Goal: Task Accomplishment & Management: Manage account settings

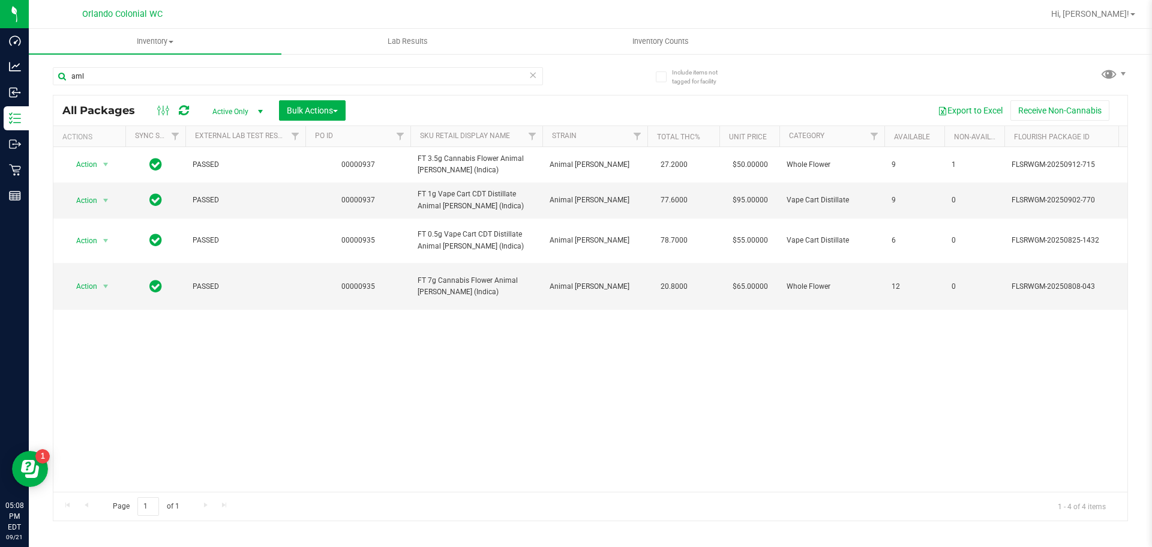
type input "aml"
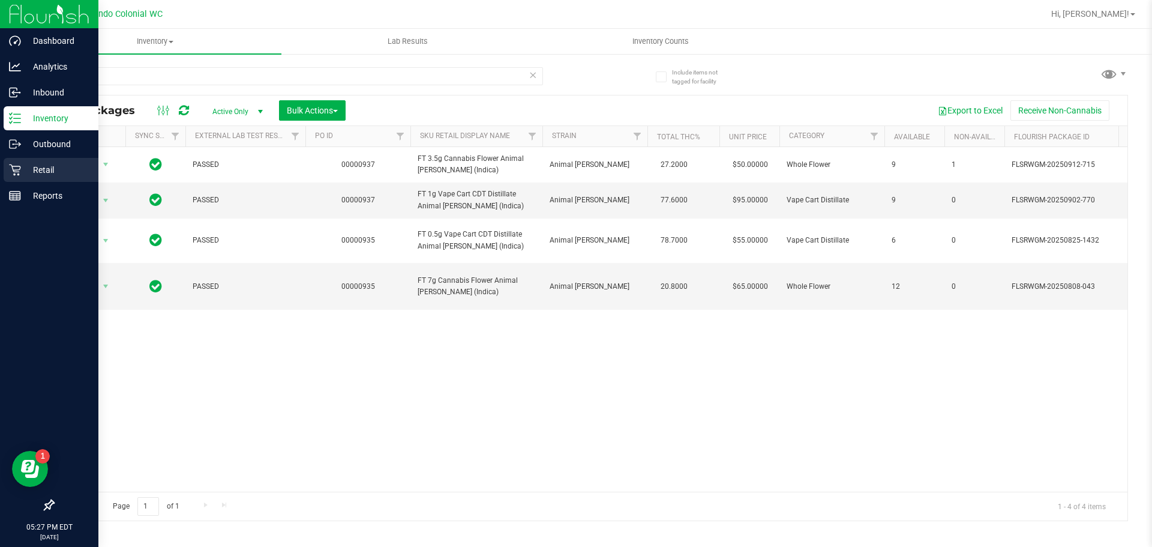
click at [27, 173] on p "Retail" at bounding box center [57, 170] width 72 height 14
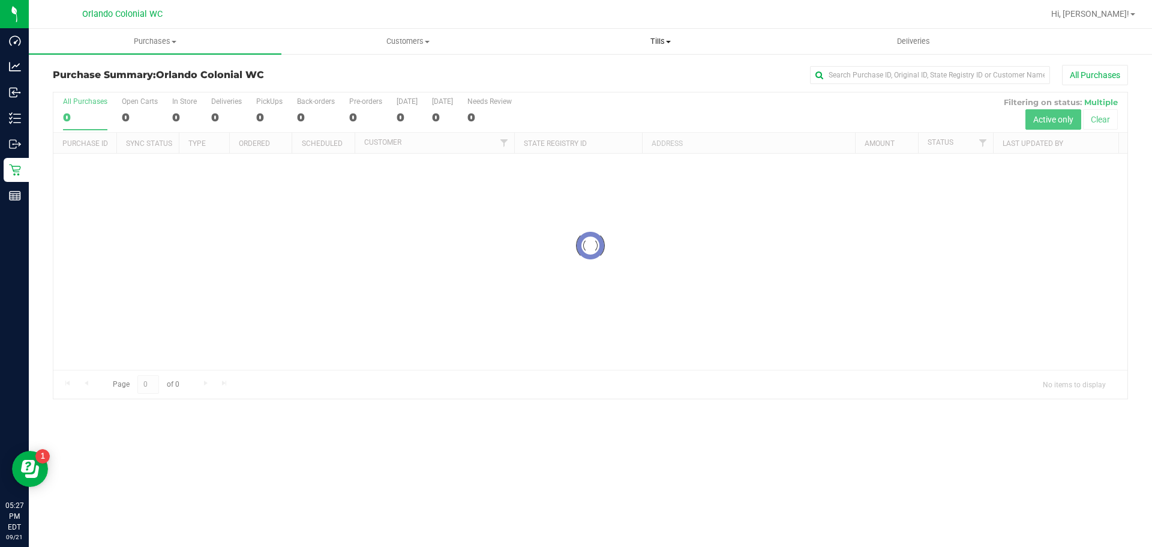
click at [661, 44] on span "Tills" at bounding box center [660, 41] width 251 height 11
click at [671, 73] on li "Manage tills" at bounding box center [660, 72] width 253 height 14
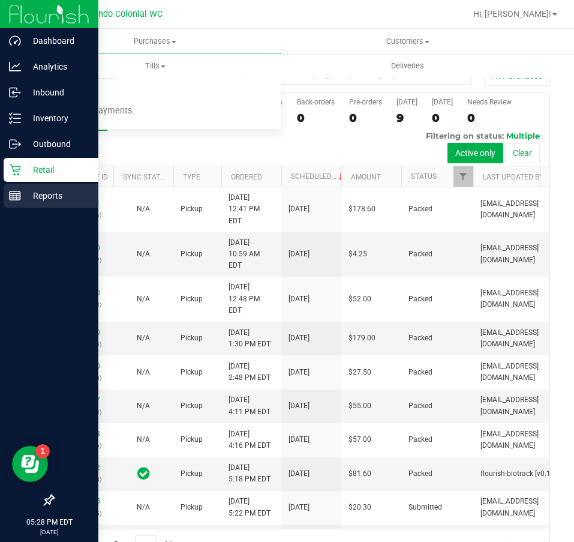
click at [37, 199] on p "Reports" at bounding box center [57, 195] width 72 height 14
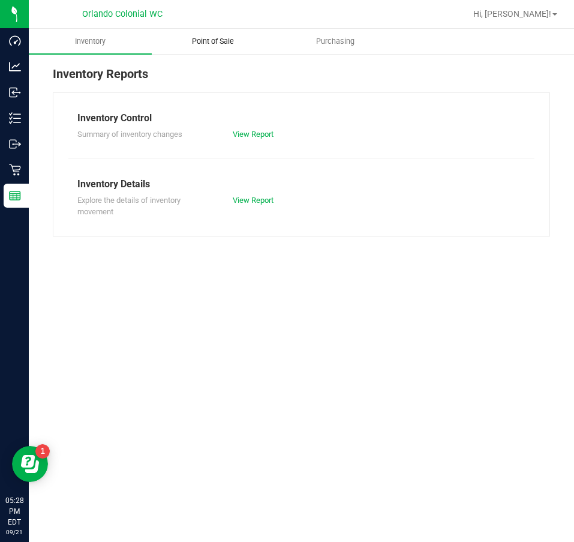
click at [237, 34] on uib-tab-heading "Point of Sale" at bounding box center [213, 41] width 122 height 24
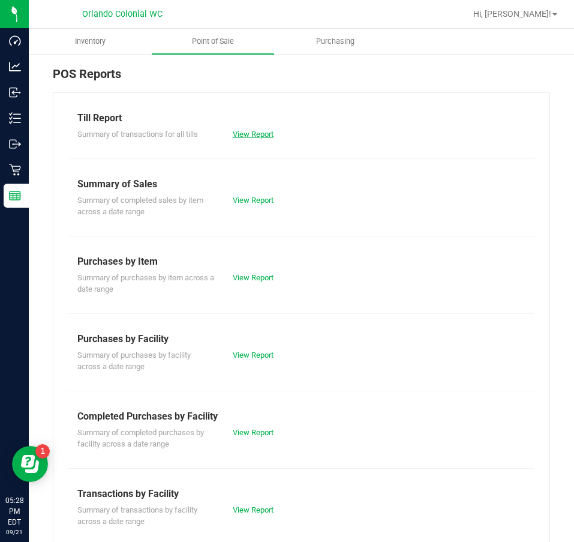
click at [247, 132] on link "View Report" at bounding box center [253, 134] width 41 height 9
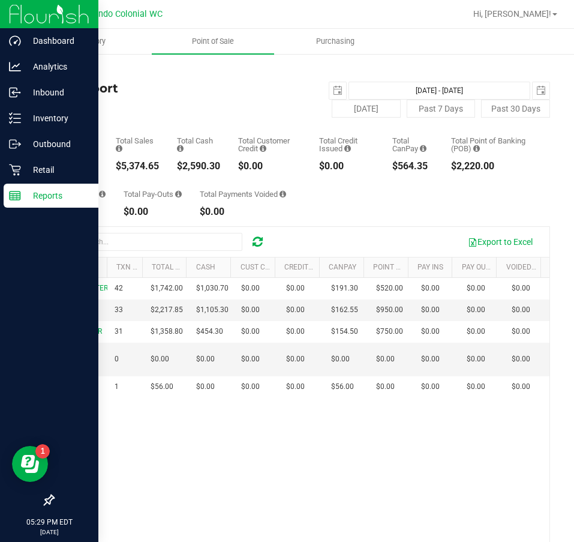
click at [23, 202] on p "Reports" at bounding box center [57, 195] width 72 height 14
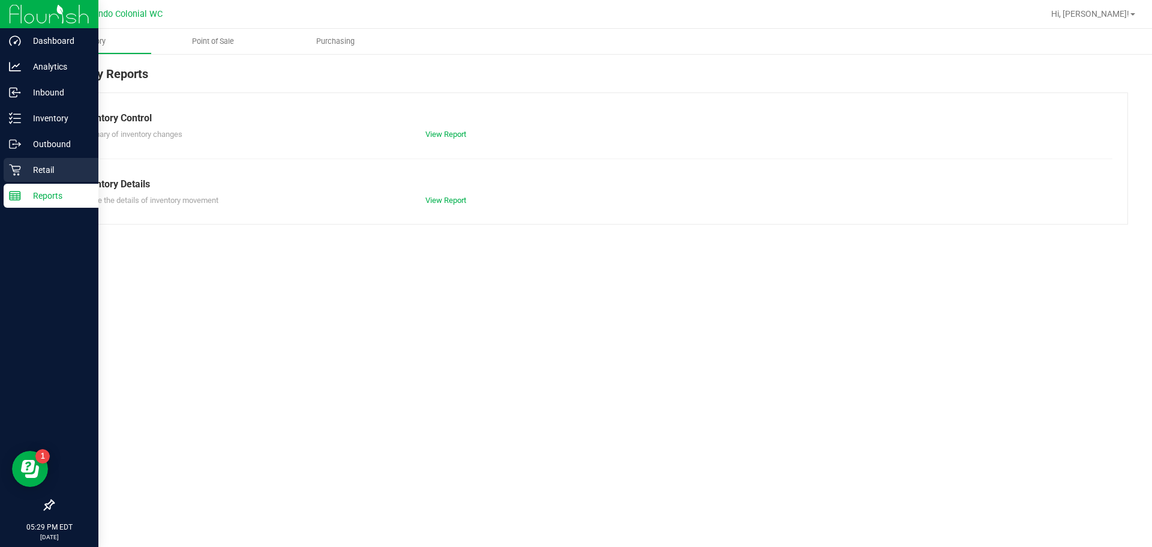
click at [27, 170] on p "Retail" at bounding box center [57, 170] width 72 height 14
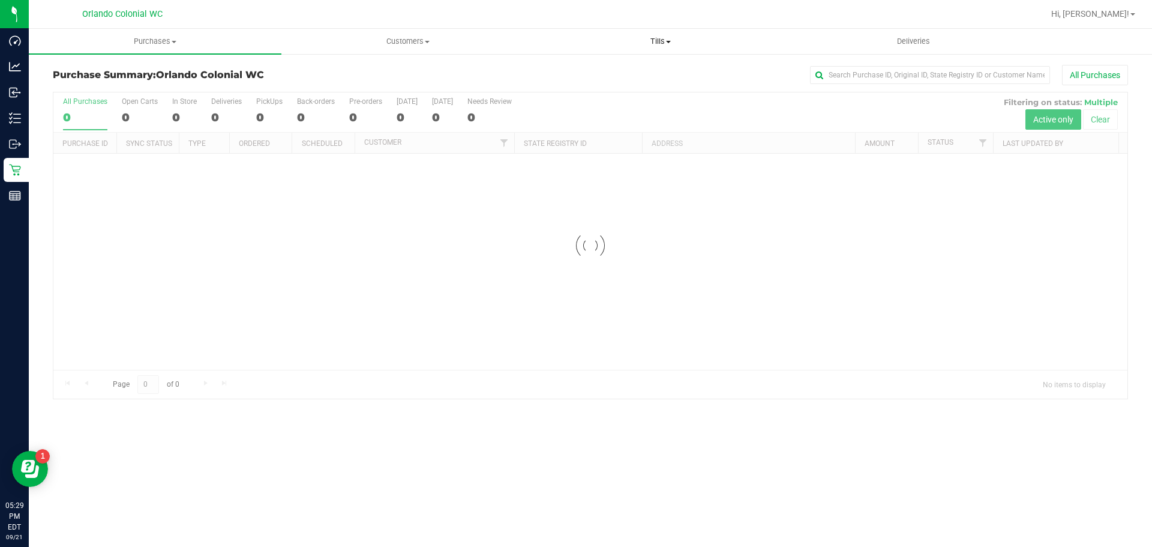
click at [671, 43] on span "Tills" at bounding box center [660, 41] width 251 height 11
click at [639, 74] on li "Manage tills" at bounding box center [660, 72] width 253 height 14
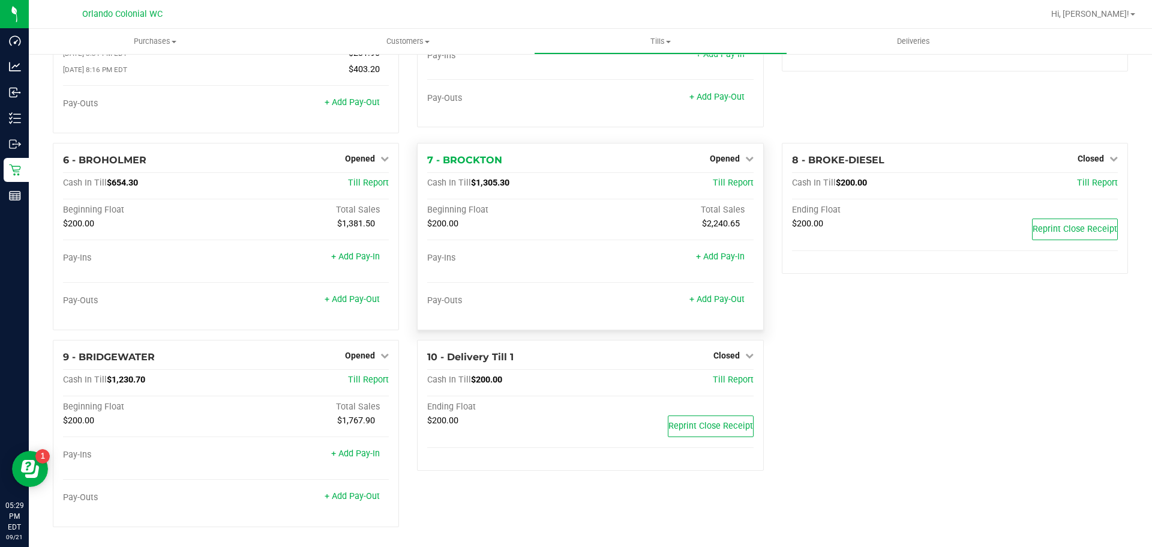
scroll to position [129, 0]
click at [355, 350] on span "Opened" at bounding box center [360, 354] width 30 height 10
click at [360, 376] on link "Close Till" at bounding box center [362, 378] width 32 height 10
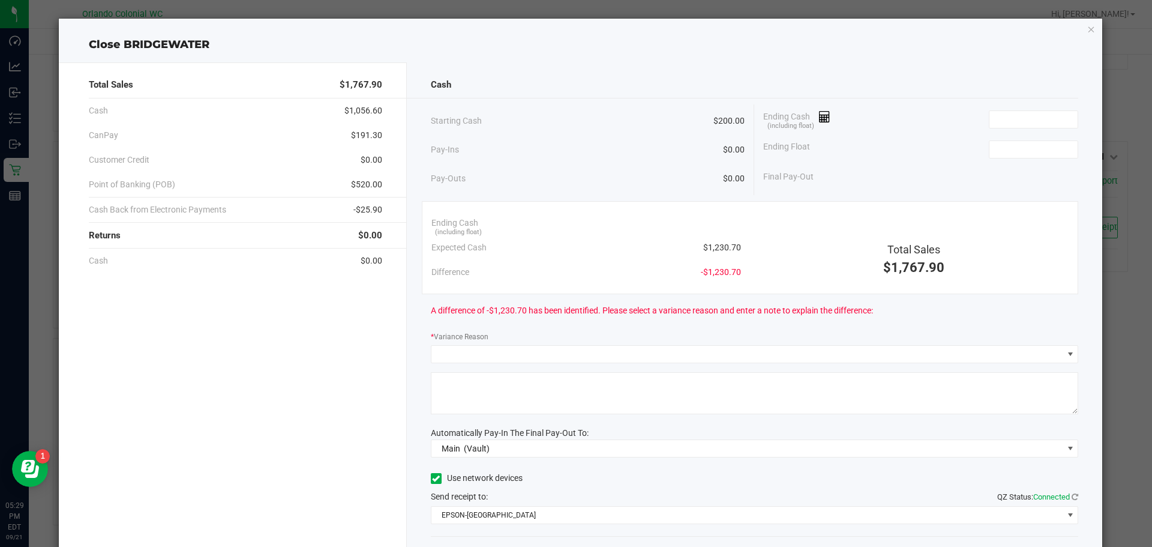
click at [1040, 109] on div "Ending Cash (including float)" at bounding box center [920, 119] width 315 height 30
click at [1040, 116] on input at bounding box center [1033, 119] width 88 height 17
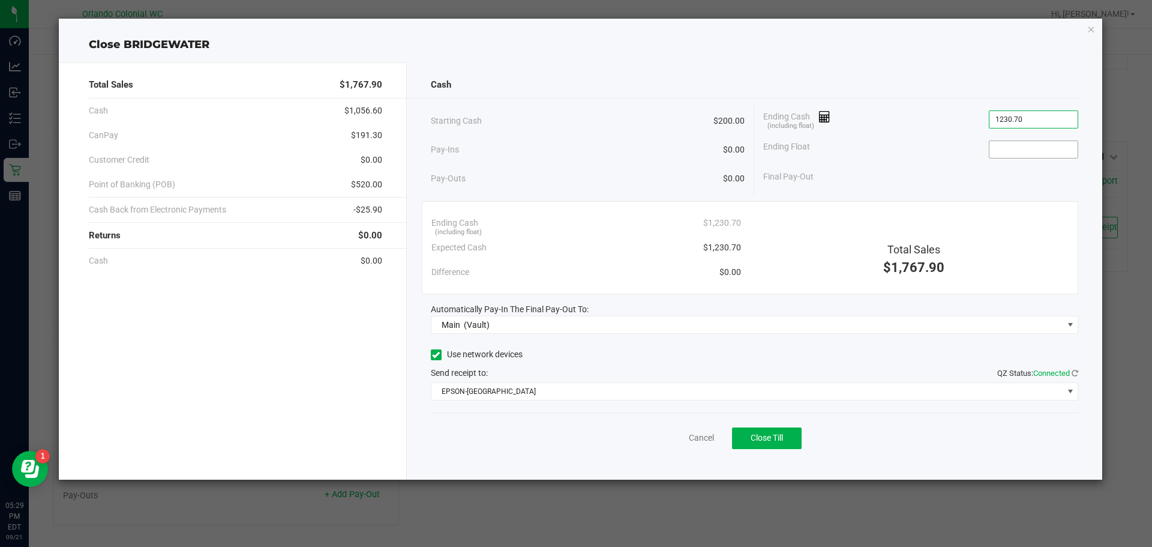
type input "$1,230.70"
click at [1038, 145] on input at bounding box center [1033, 149] width 88 height 17
type input "$200.00"
click at [967, 161] on div "Ending Float $200.00" at bounding box center [920, 149] width 315 height 30
click at [880, 124] on div "Ending Cash (including float) $1,230.70" at bounding box center [920, 119] width 315 height 30
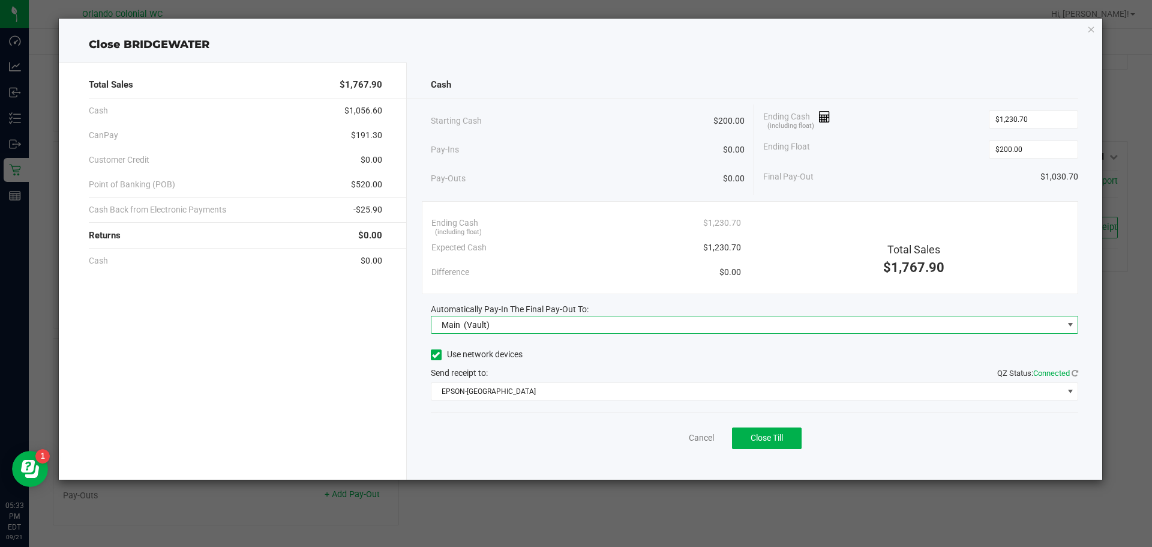
click at [673, 316] on span "Main (Vault)" at bounding box center [747, 324] width 632 height 17
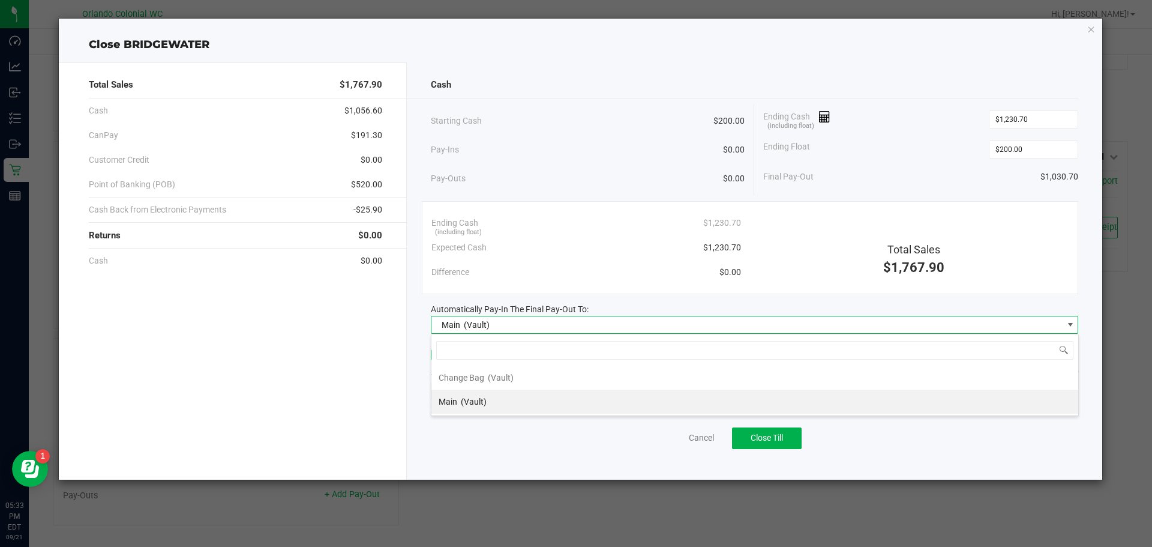
scroll to position [18, 647]
click at [594, 394] on li "Main (Vault)" at bounding box center [754, 401] width 647 height 24
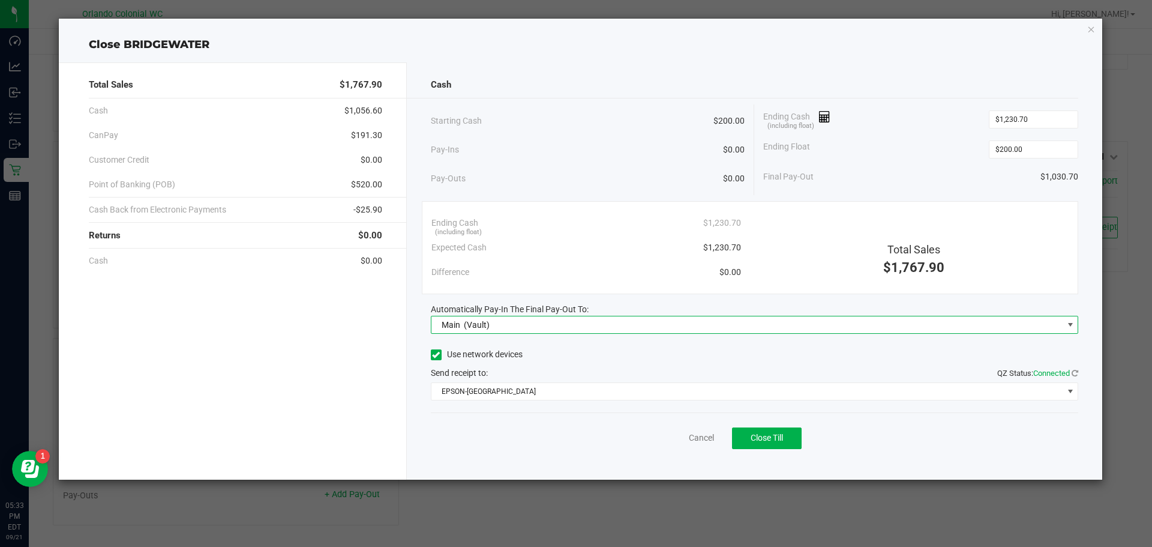
click at [563, 428] on div "Cancel Close Till" at bounding box center [755, 435] width 648 height 46
click at [779, 432] on button "Close Till" at bounding box center [767, 438] width 70 height 22
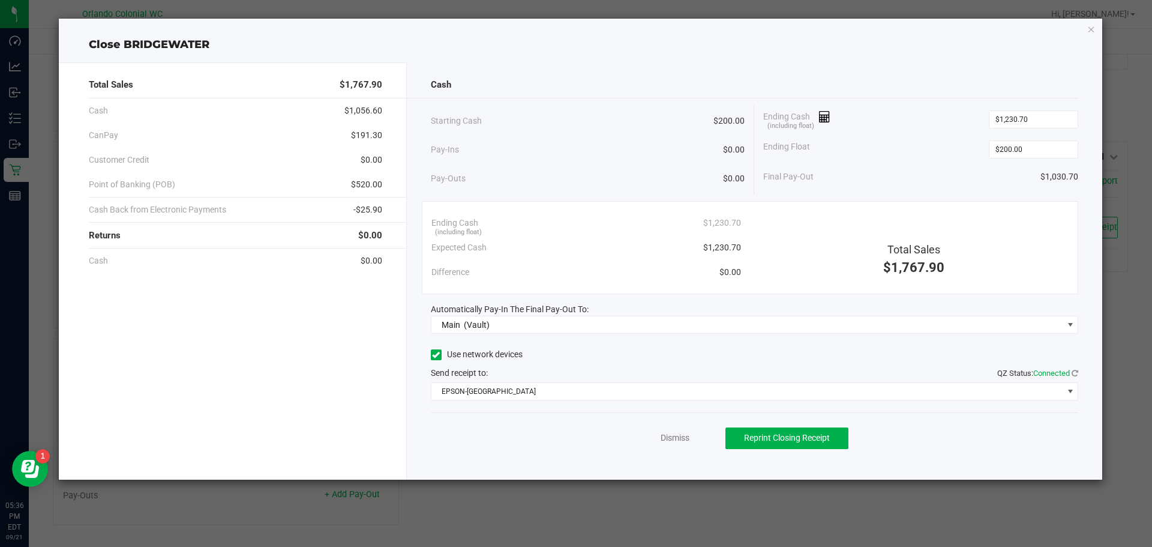
click at [674, 451] on div "Dismiss Reprint Closing Receipt" at bounding box center [755, 435] width 648 height 46
click at [674, 442] on link "Dismiss" at bounding box center [675, 437] width 29 height 13
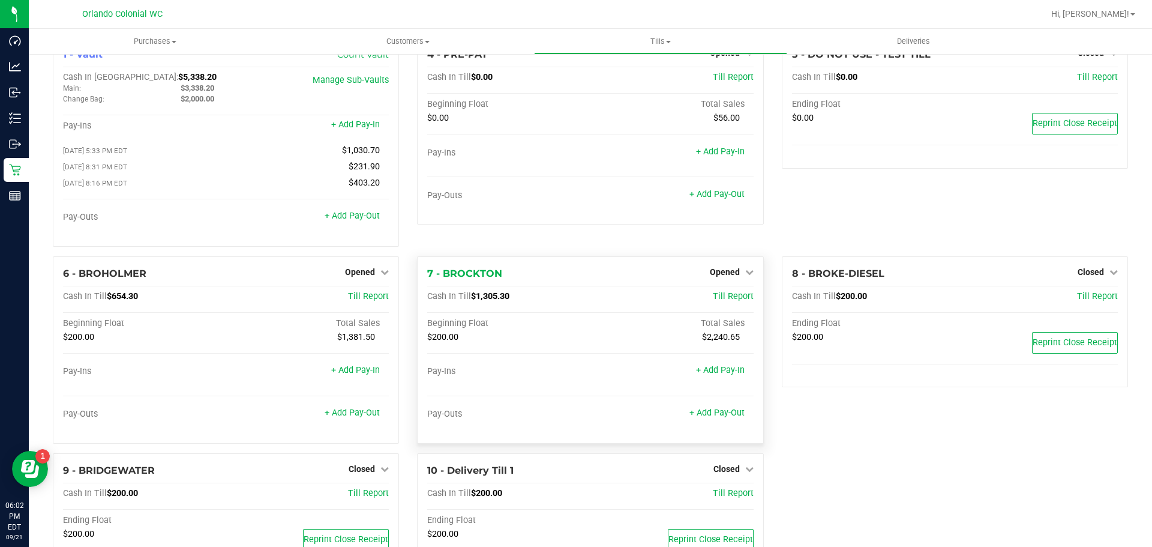
scroll to position [0, 0]
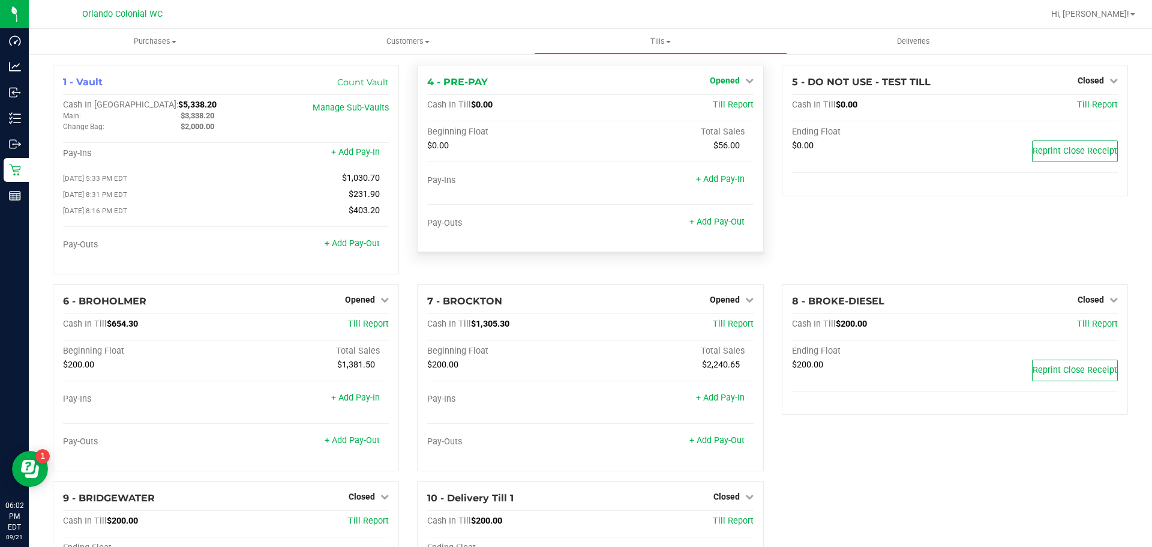
click at [725, 80] on span "Opened" at bounding box center [725, 81] width 30 height 10
click at [727, 106] on link "Close Till" at bounding box center [726, 106] width 32 height 10
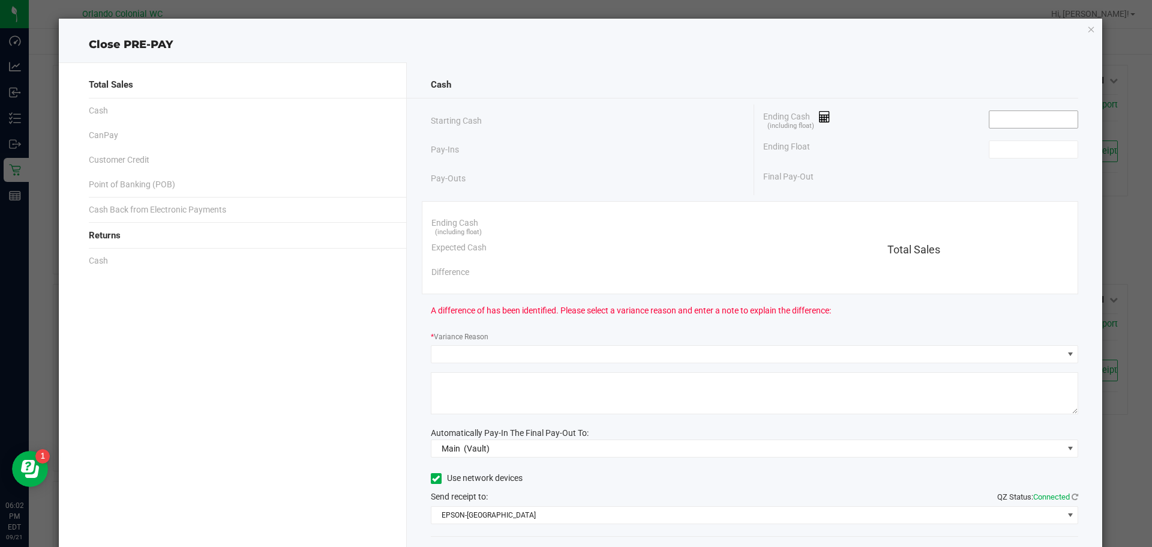
click at [1028, 114] on input at bounding box center [1033, 119] width 88 height 17
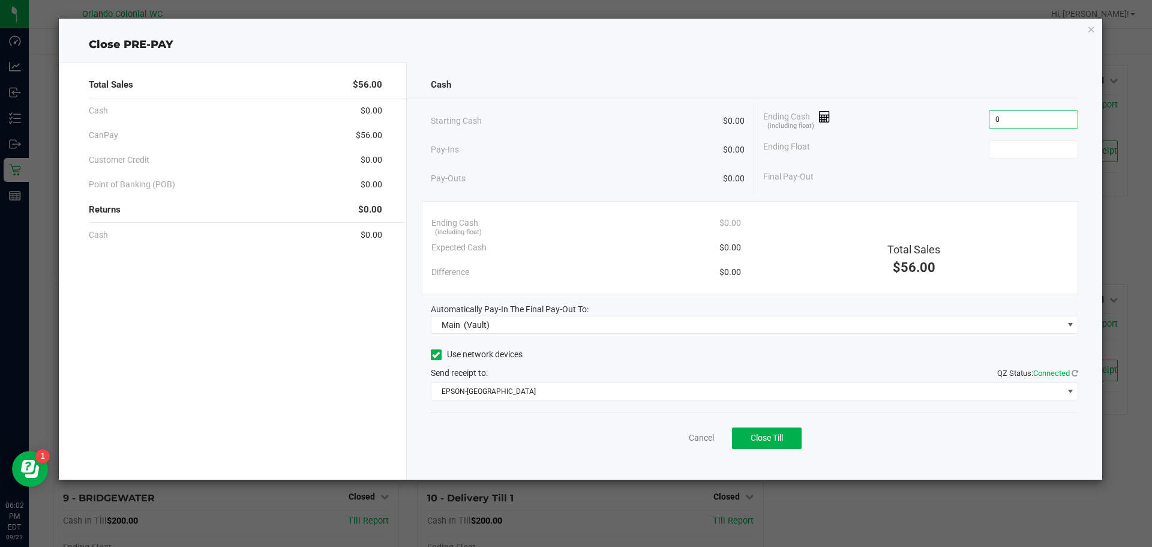
type input "$0.00"
click at [879, 176] on div "Final Pay-Out $0.00" at bounding box center [920, 176] width 315 height 25
click at [787, 439] on button "Close Till" at bounding box center [767, 438] width 70 height 22
click at [688, 435] on link "Dismiss" at bounding box center [675, 437] width 29 height 13
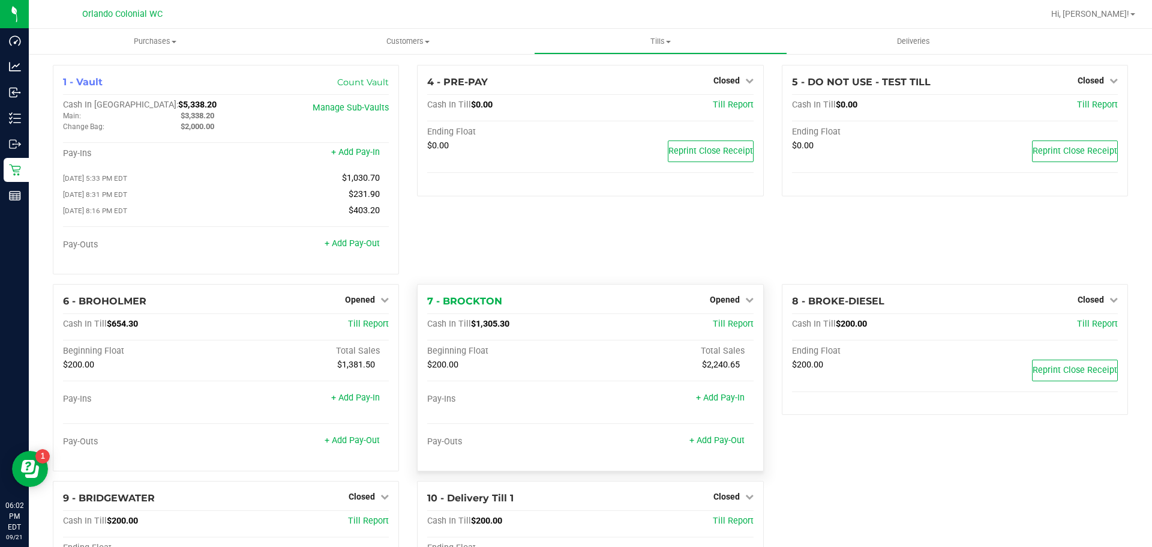
click at [723, 296] on div "Opened" at bounding box center [732, 299] width 44 height 14
click at [731, 313] on div "7 - BROCKTON Opened Close Till Cash In Till $1,305.30 Till Report Beginning Flo…" at bounding box center [590, 377] width 346 height 187
click at [733, 304] on span "Opened" at bounding box center [725, 300] width 30 height 10
click at [721, 329] on link "Close Till" at bounding box center [726, 324] width 32 height 10
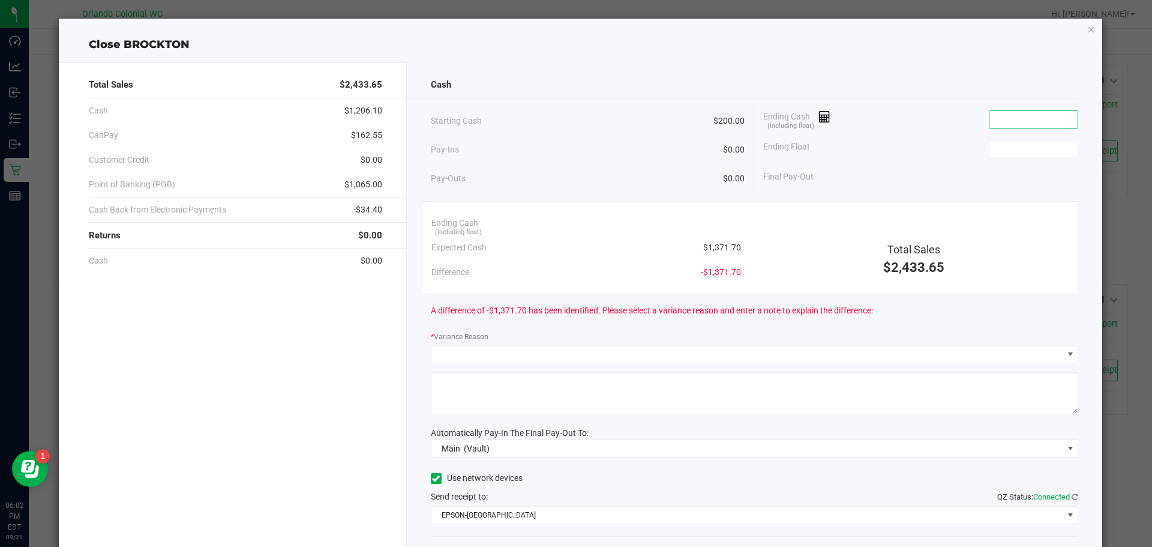
click at [1034, 118] on input at bounding box center [1033, 119] width 88 height 17
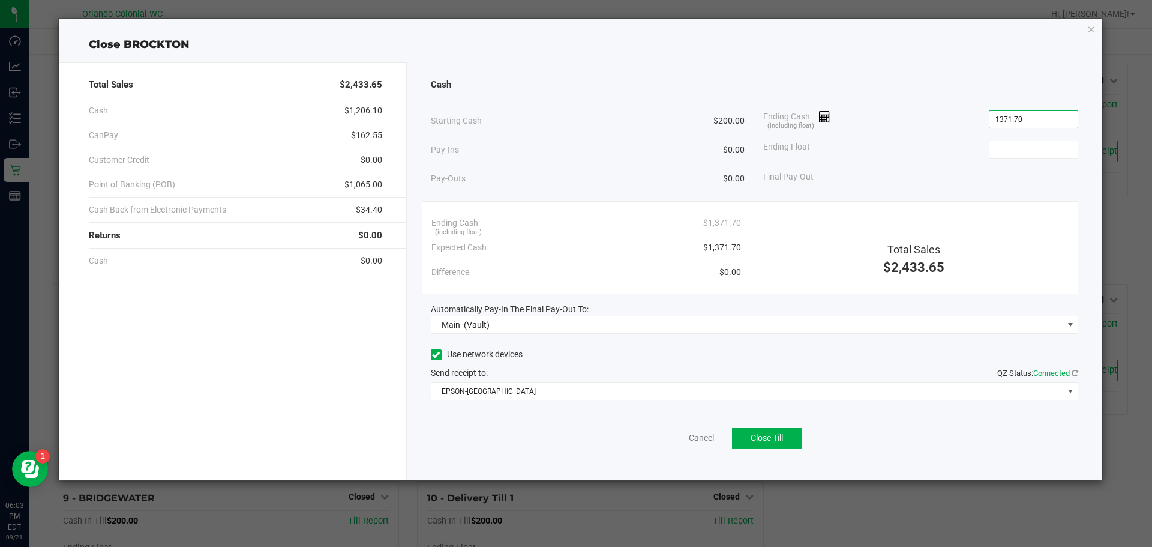
type input "$1,371.70"
type input "$200.00"
click at [976, 128] on div "Ending Cash (including float) $1,371.70" at bounding box center [920, 119] width 315 height 30
drag, startPoint x: 993, startPoint y: 129, endPoint x: 961, endPoint y: 166, distance: 48.9
click at [993, 129] on div "Ending Cash (including float) $1,371.70" at bounding box center [920, 119] width 315 height 30
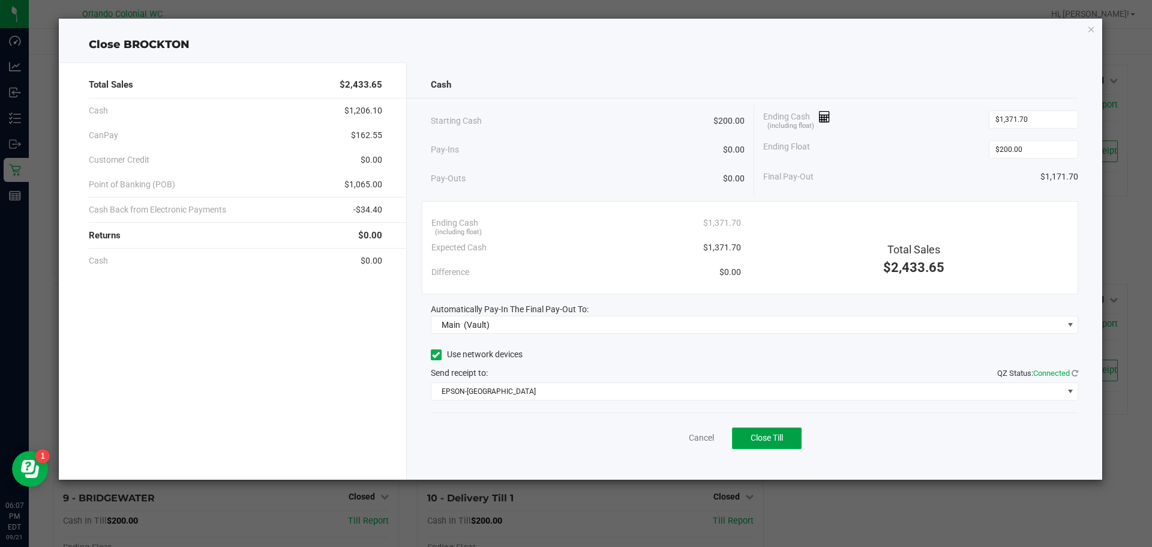
click at [785, 437] on button "Close Till" at bounding box center [767, 438] width 70 height 22
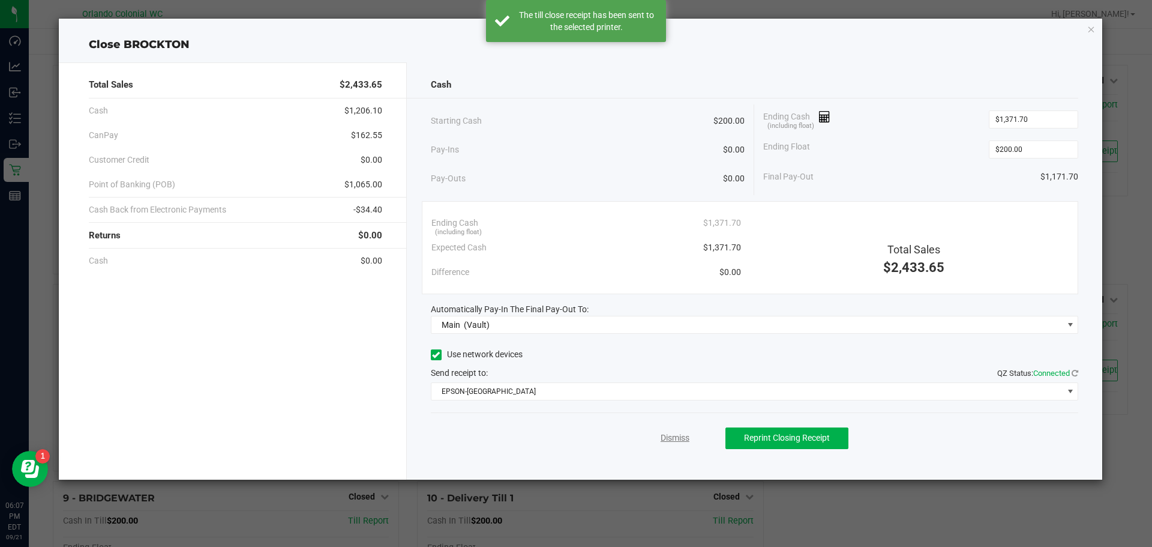
click at [685, 437] on link "Dismiss" at bounding box center [675, 437] width 29 height 13
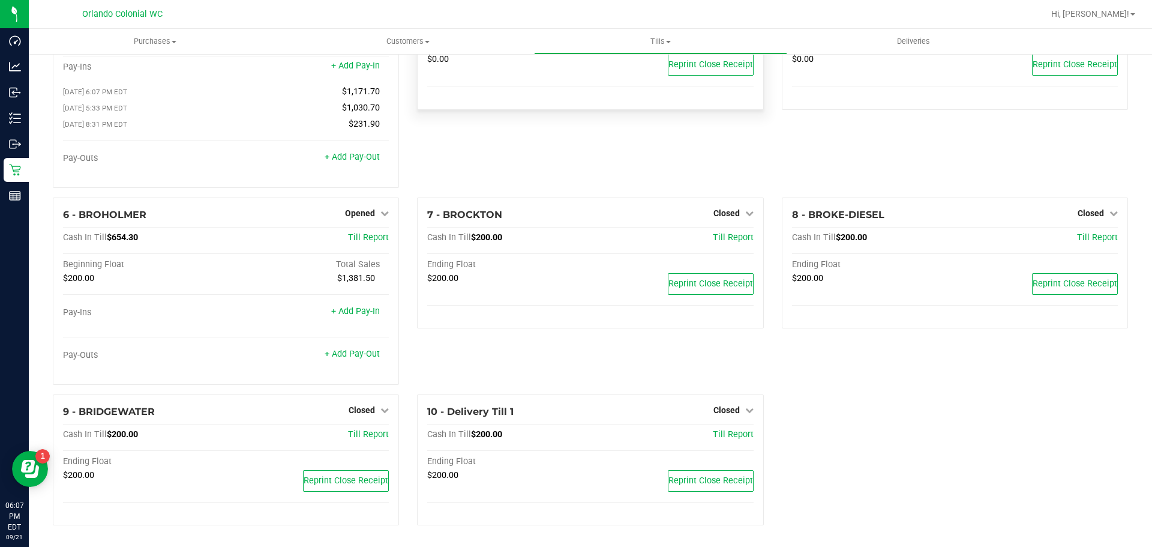
scroll to position [89, 0]
click at [361, 210] on span "Opened" at bounding box center [360, 213] width 30 height 10
click at [364, 238] on link "Close Till" at bounding box center [362, 238] width 32 height 10
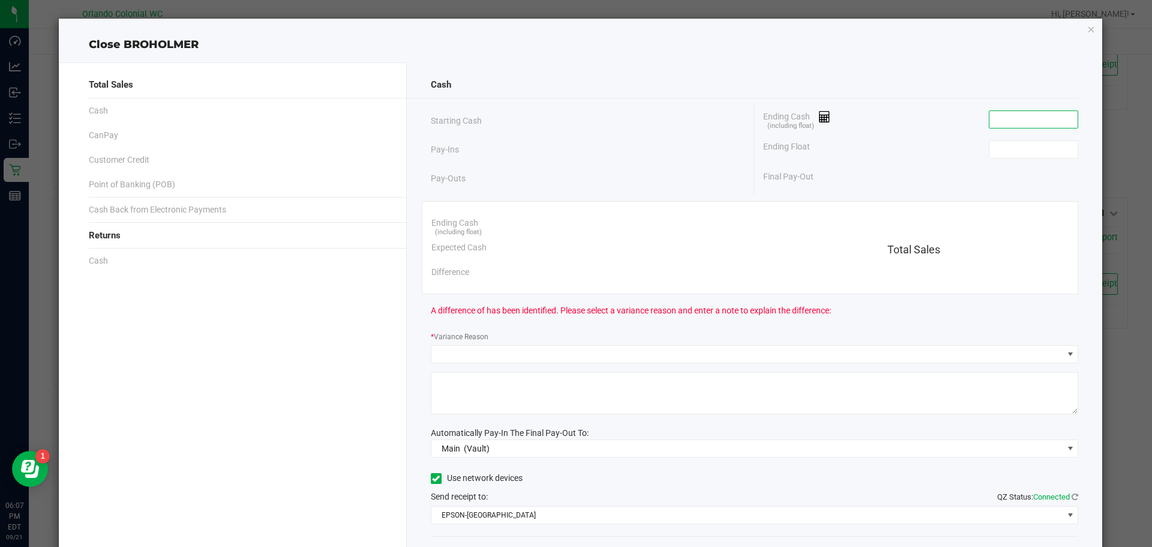
click at [989, 119] on input at bounding box center [1033, 119] width 88 height 17
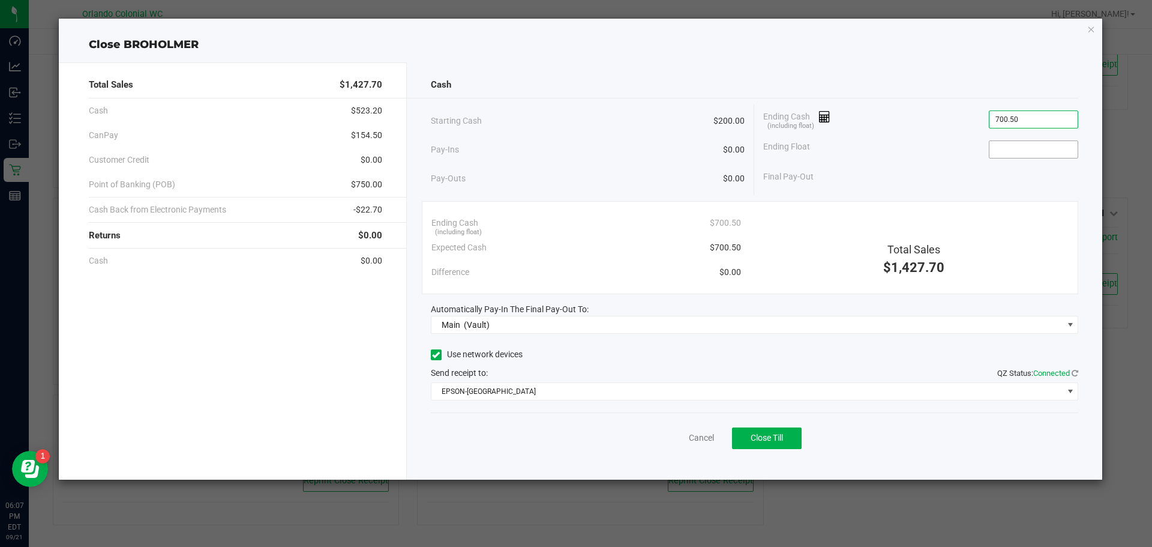
type input "$700.50"
click at [1020, 146] on input at bounding box center [1033, 149] width 88 height 17
type input "$200.00"
click at [937, 184] on div "Final Pay-Out $500.50" at bounding box center [920, 176] width 315 height 25
click at [905, 124] on div "Ending Cash (including float) $700.50" at bounding box center [920, 119] width 315 height 30
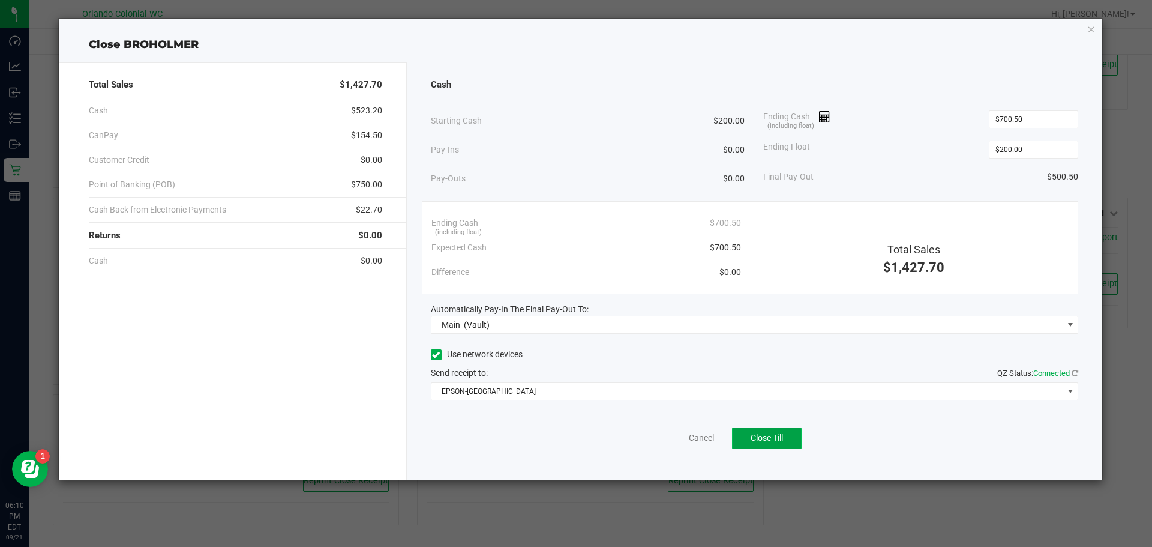
click at [776, 439] on span "Close Till" at bounding box center [767, 438] width 32 height 10
click at [677, 441] on link "Dismiss" at bounding box center [675, 437] width 29 height 13
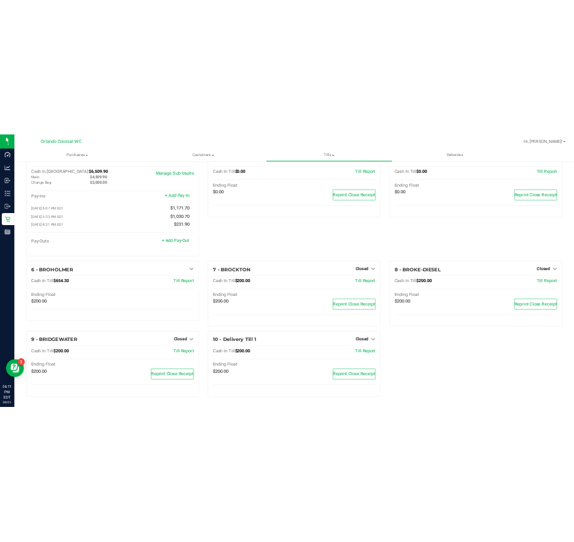
scroll to position [0, 0]
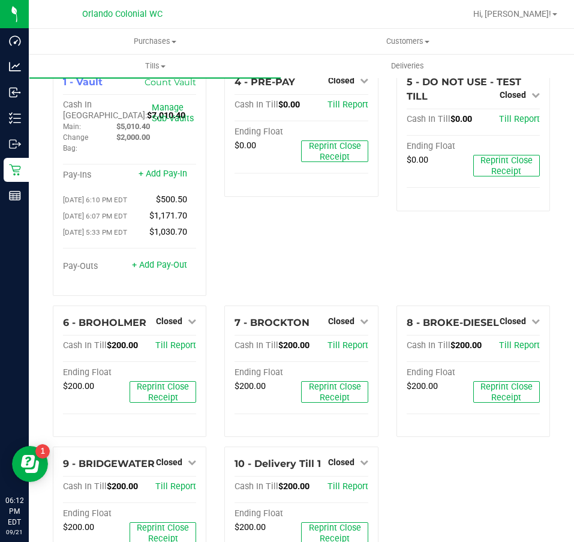
click at [276, 254] on div "4 - PRE-PAY Closed Open Till Cash In Till $0.00 Till Report Ending Float $0.00 …" at bounding box center [301, 185] width 172 height 241
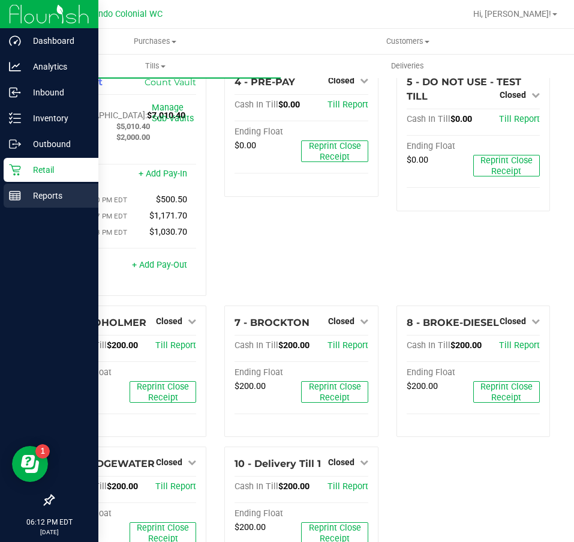
click at [23, 197] on p "Reports" at bounding box center [57, 195] width 72 height 14
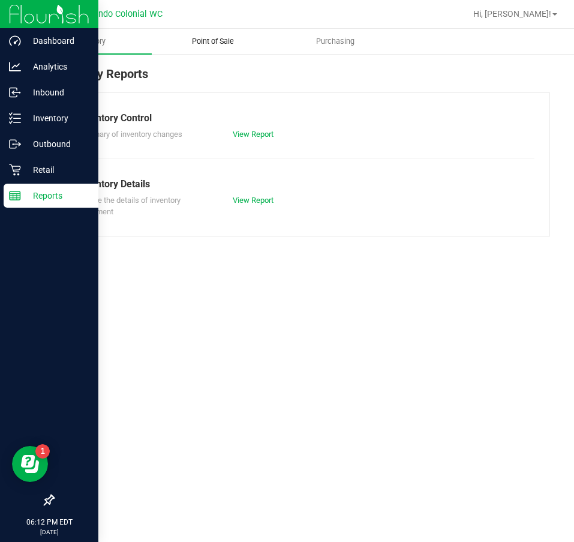
click at [235, 43] on span "Point of Sale" at bounding box center [213, 41] width 74 height 11
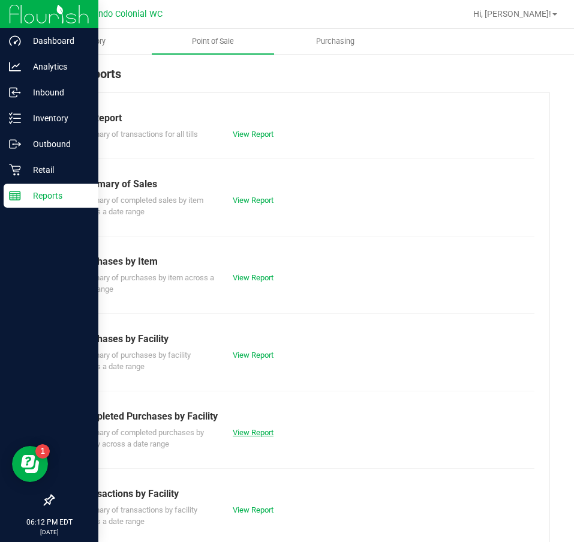
click at [266, 433] on link "View Report" at bounding box center [253, 432] width 41 height 9
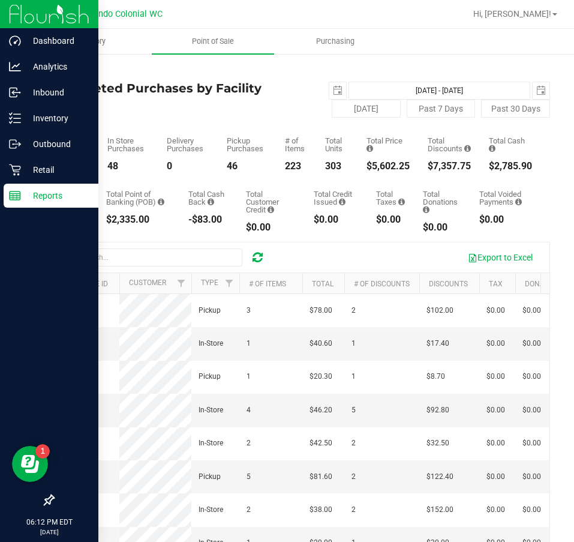
click at [62, 70] on link "Back" at bounding box center [62, 70] width 18 height 8
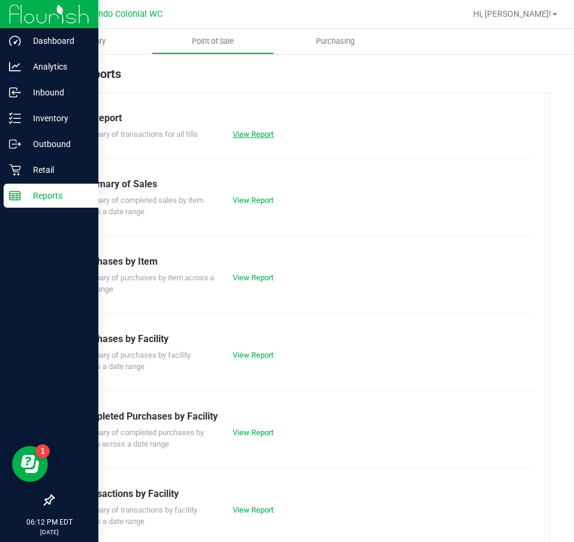
click at [250, 130] on link "View Report" at bounding box center [253, 134] width 41 height 9
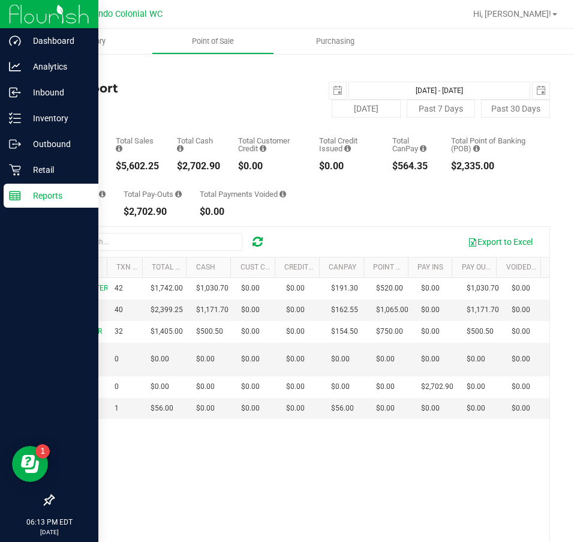
click at [78, 69] on div "Back" at bounding box center [301, 70] width 497 height 11
click at [71, 67] on link "Back" at bounding box center [62, 70] width 18 height 8
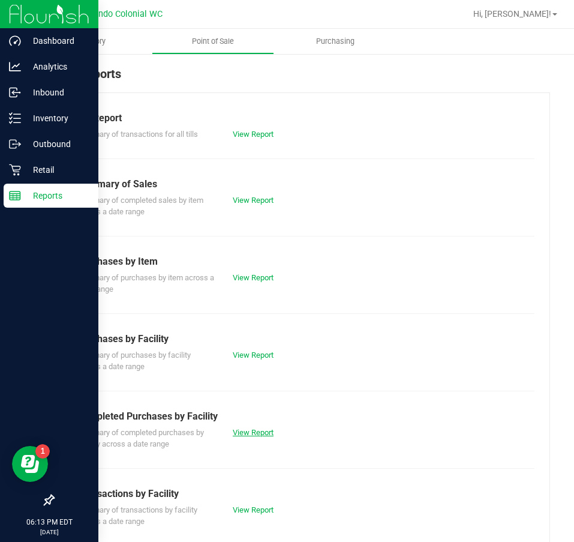
click at [248, 435] on link "View Report" at bounding box center [253, 432] width 41 height 9
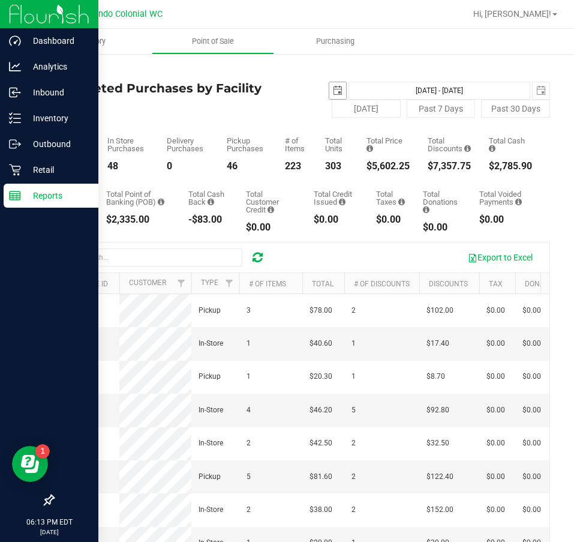
click at [335, 95] on span "select" at bounding box center [338, 91] width 10 height 10
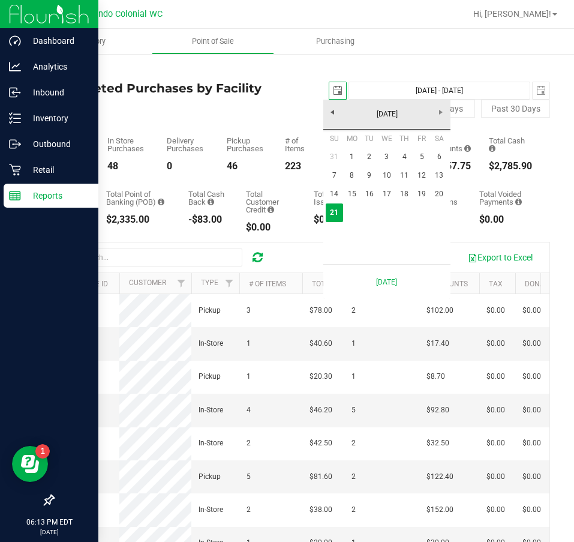
scroll to position [0, 30]
click at [348, 159] on link "1" at bounding box center [351, 157] width 17 height 19
type input "[DATE]"
type input "[DATE] - [DATE]"
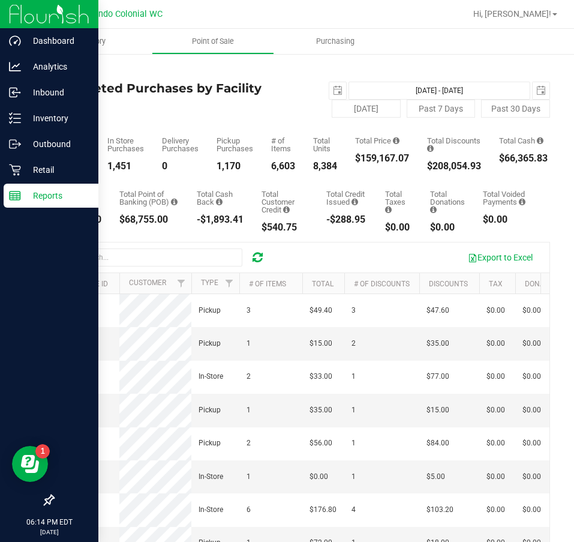
click at [322, 95] on div "[DATE] [DATE] - [DATE] [DATE]" at bounding box center [426, 91] width 267 height 18
click at [335, 92] on span "select" at bounding box center [338, 91] width 10 height 10
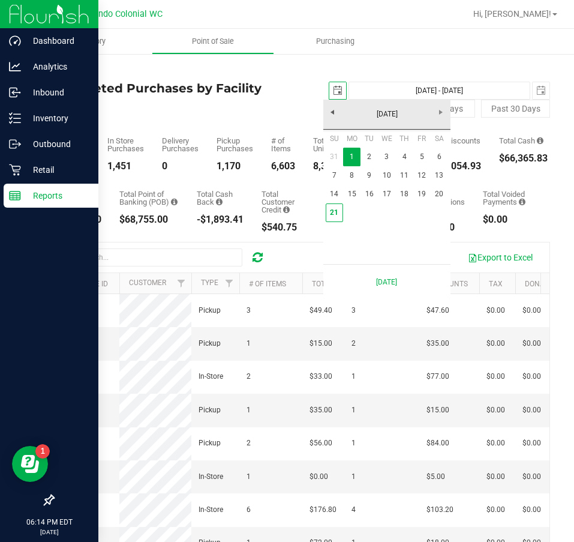
scroll to position [0, 30]
click at [338, 212] on link "21" at bounding box center [334, 212] width 17 height 19
type input "[DATE]"
type input "[DATE] - [DATE]"
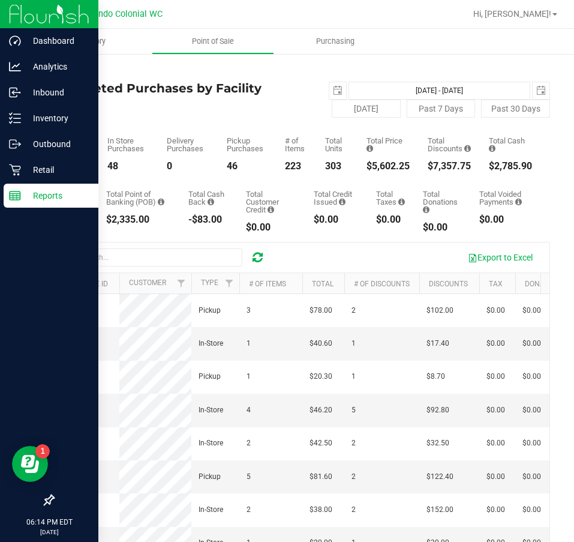
click at [66, 70] on link "Back" at bounding box center [62, 70] width 18 height 8
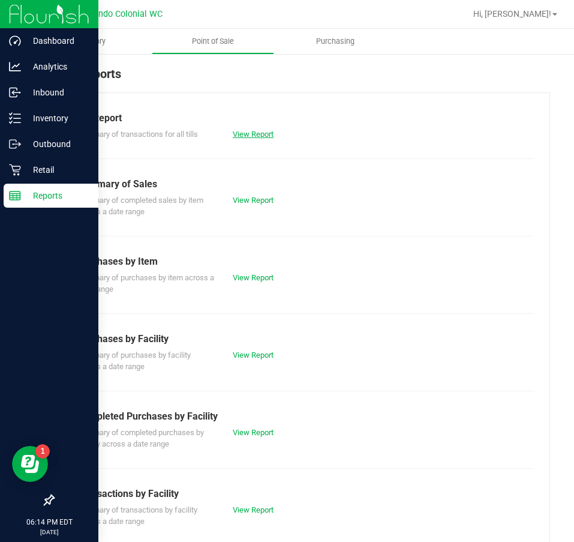
click at [245, 133] on link "View Report" at bounding box center [253, 134] width 41 height 9
